Goal: Task Accomplishment & Management: Complete application form

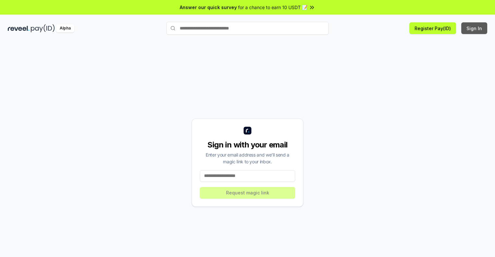
click at [475, 28] on button "Sign In" at bounding box center [475, 28] width 26 height 12
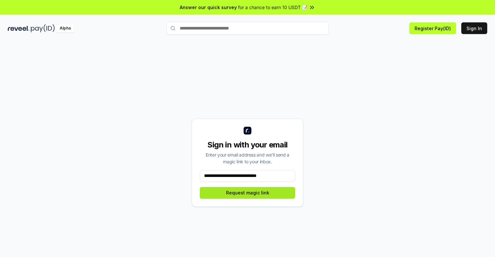
type input "**********"
click at [248, 193] on button "Request magic link" at bounding box center [247, 193] width 95 height 12
